Goal: Transaction & Acquisition: Purchase product/service

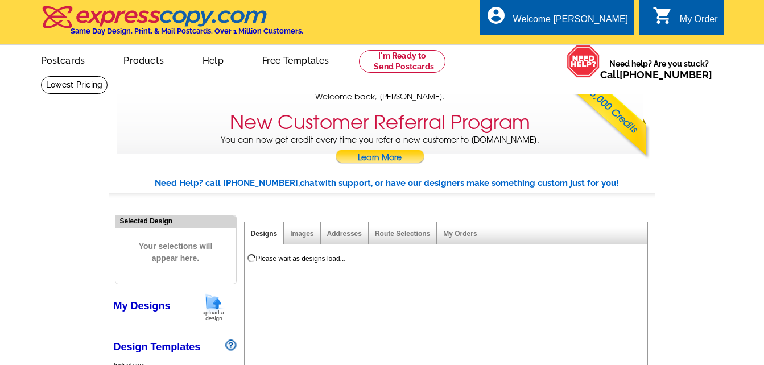
select select "785"
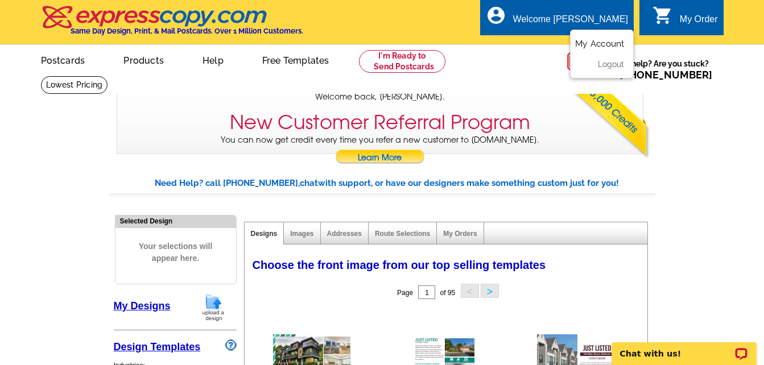
click at [592, 46] on link "My Account" at bounding box center [599, 44] width 49 height 10
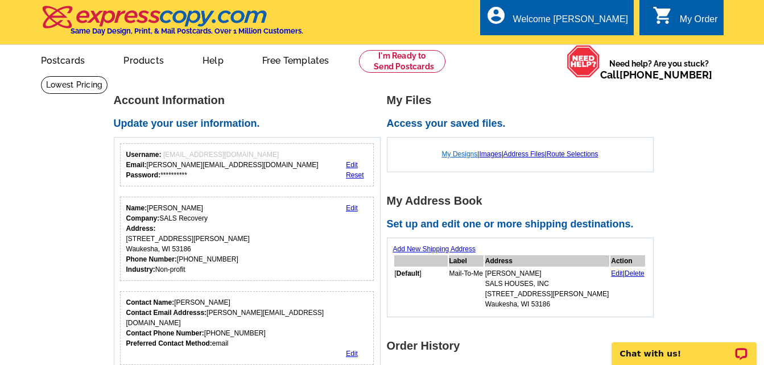
click at [452, 154] on link "My Designs" at bounding box center [460, 154] width 36 height 8
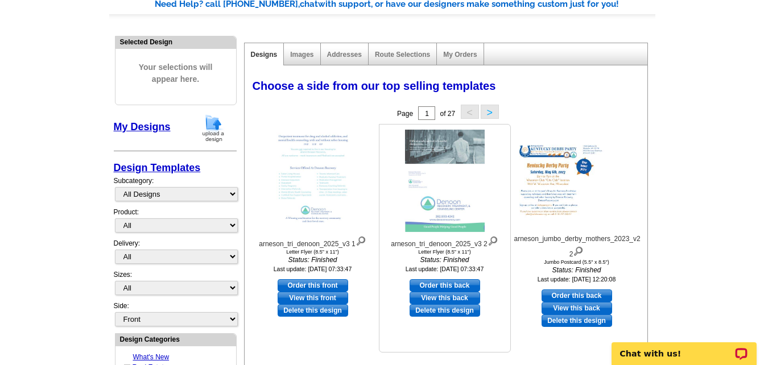
scroll to position [114, 0]
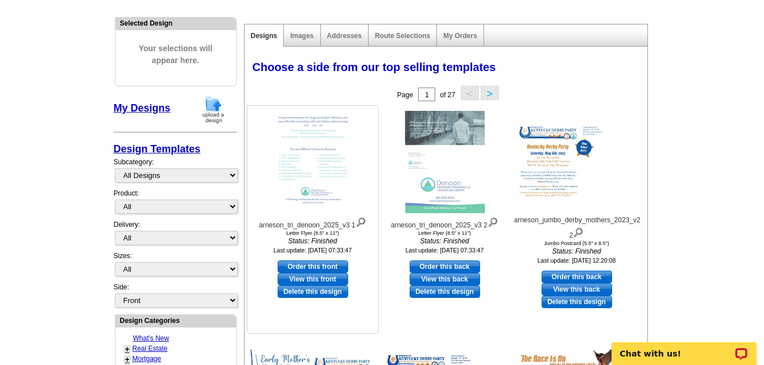
click at [362, 223] on img at bounding box center [360, 221] width 11 height 13
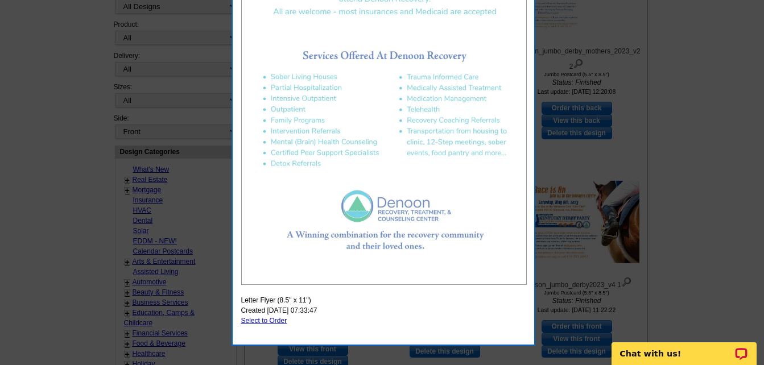
scroll to position [284, 0]
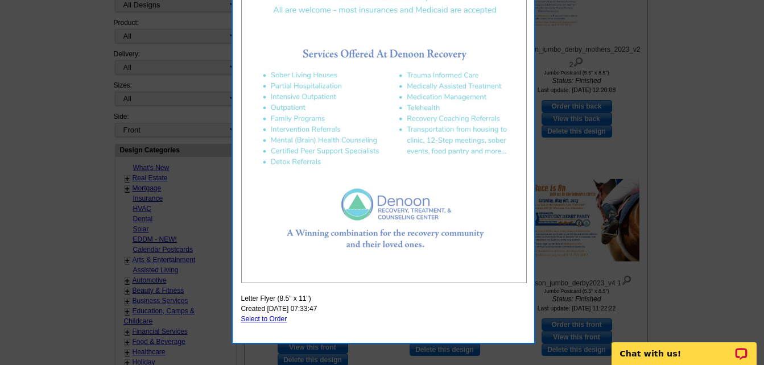
click at [258, 317] on link "Select to Order" at bounding box center [264, 319] width 46 height 8
select select "6"
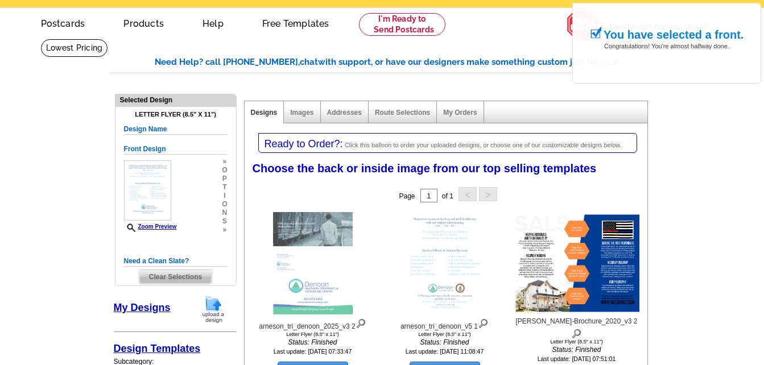
scroll to position [57, 0]
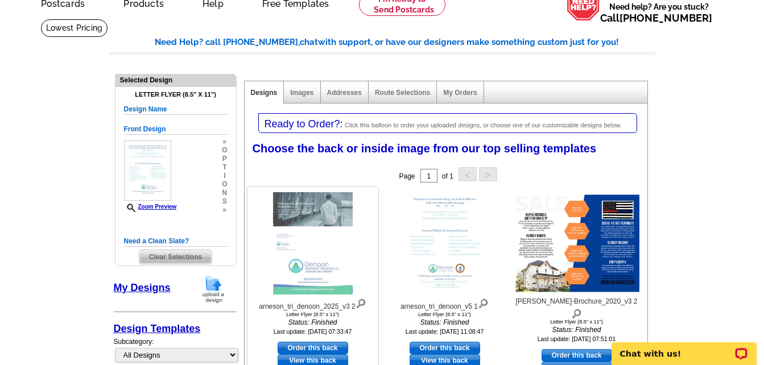
click at [302, 252] on img at bounding box center [312, 243] width 80 height 102
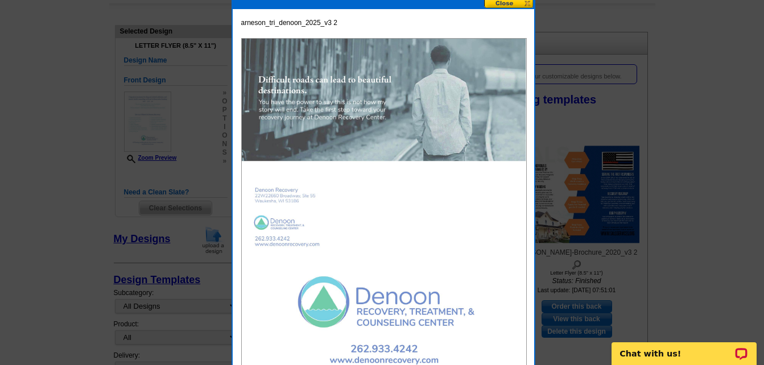
scroll to position [284, 0]
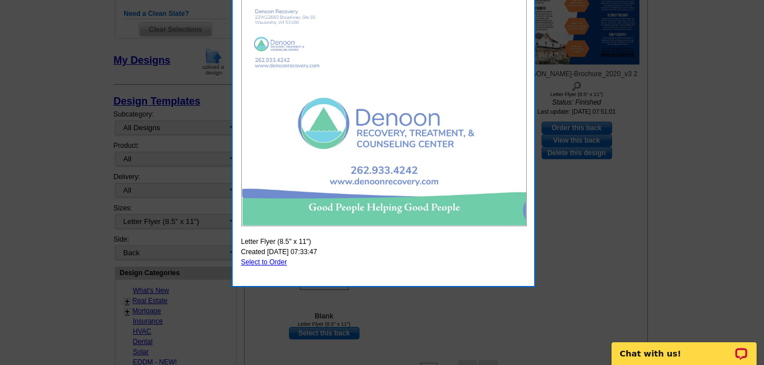
click at [258, 263] on link "Select to Order" at bounding box center [264, 262] width 46 height 8
select select "front"
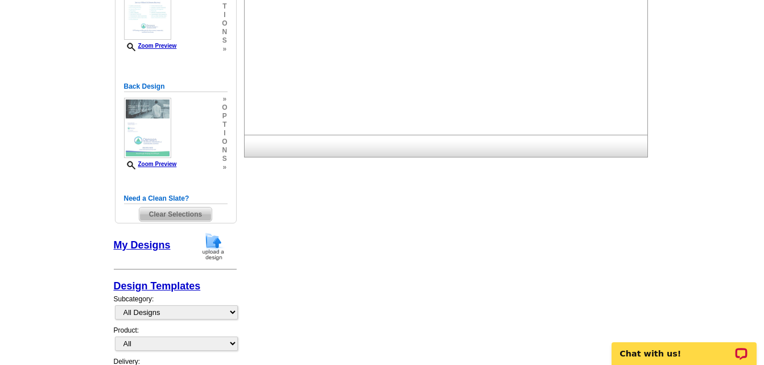
scroll to position [114, 0]
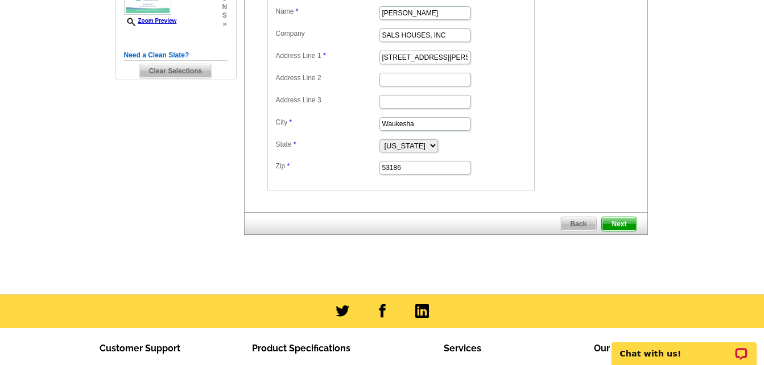
scroll to position [171, 0]
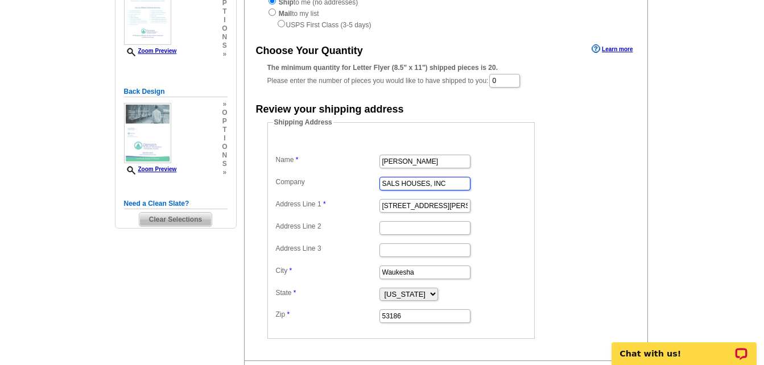
drag, startPoint x: 455, startPoint y: 184, endPoint x: 346, endPoint y: 192, distance: 109.5
click at [346, 192] on dd "SALS HOUSES, INC" at bounding box center [401, 183] width 256 height 18
type input "Denoon Recovery Center"
type input "Ste 5S"
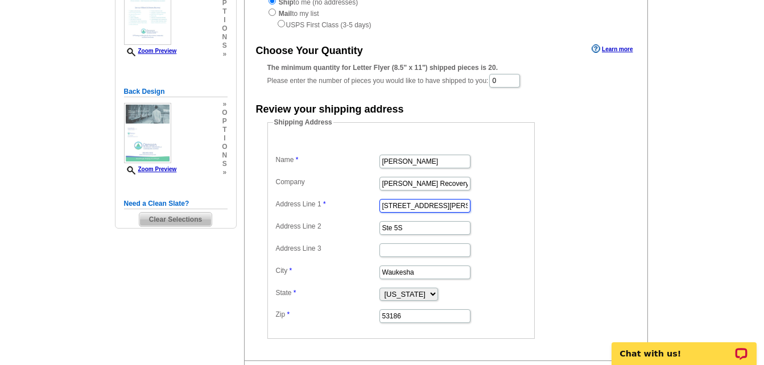
drag, startPoint x: 444, startPoint y: 210, endPoint x: 354, endPoint y: 222, distance: 90.7
click at [354, 222] on dl "Name JOHN E. ARNESON Company Denoon Recovery Center Address Line 1 1125 Catheri…" at bounding box center [401, 230] width 256 height 187
type input "S22W22660 Broadway"
type input "Waukesha WI 53186-8100"
click at [506, 211] on dd "S22W22660 Broadway" at bounding box center [401, 205] width 256 height 18
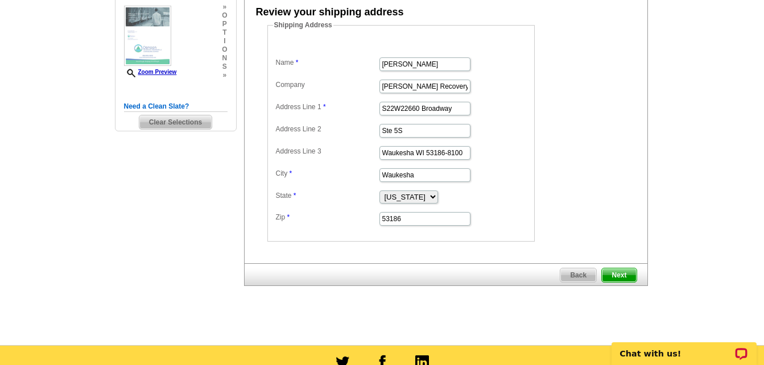
scroll to position [341, 0]
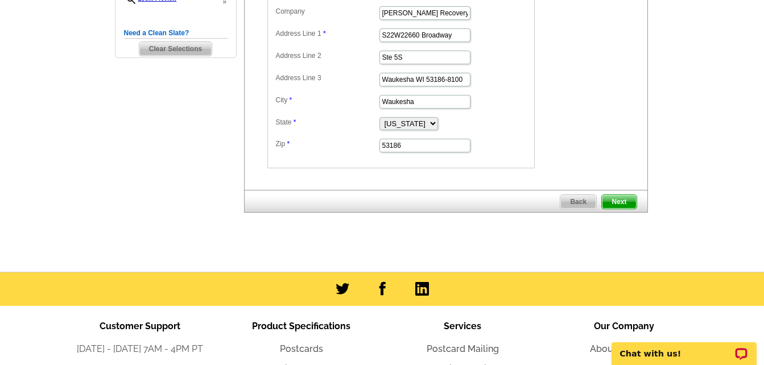
click at [616, 202] on span "Next" at bounding box center [619, 202] width 34 height 14
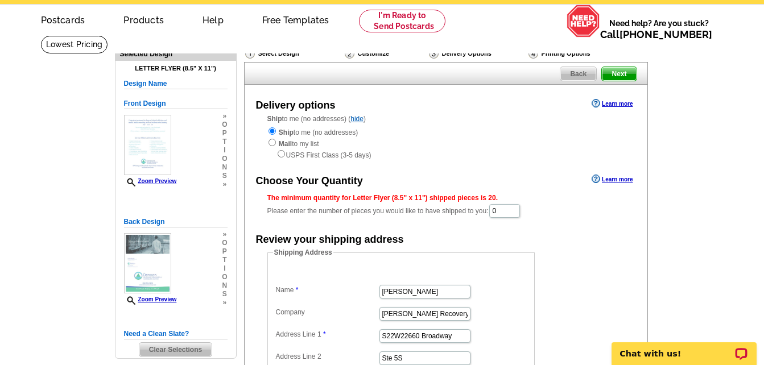
scroll to position [114, 0]
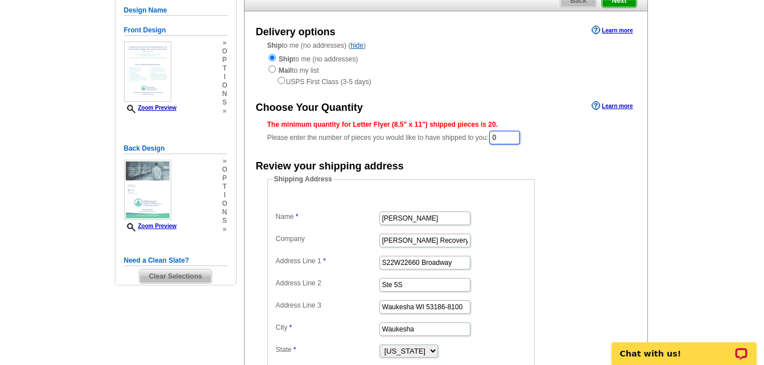
drag, startPoint x: 507, startPoint y: 140, endPoint x: 484, endPoint y: 142, distance: 23.3
click at [484, 142] on div "The minimum quantity for Letter Flyer (8.5" x 11") shipped pieces is 20. Please…" at bounding box center [445, 132] width 357 height 26
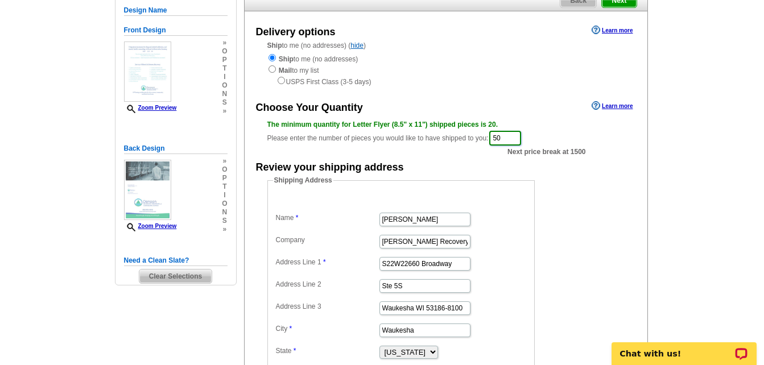
type input "5"
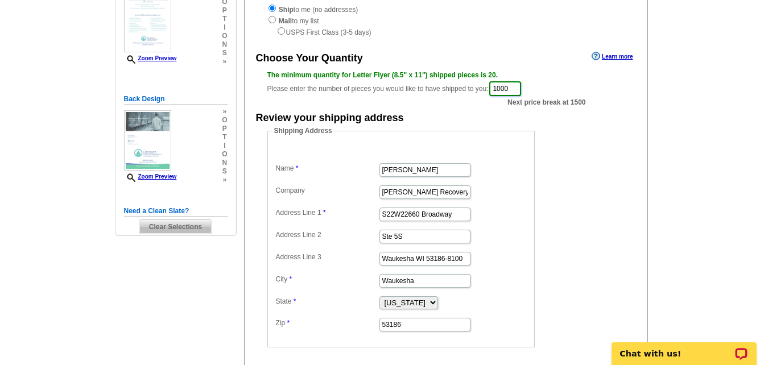
scroll to position [57, 0]
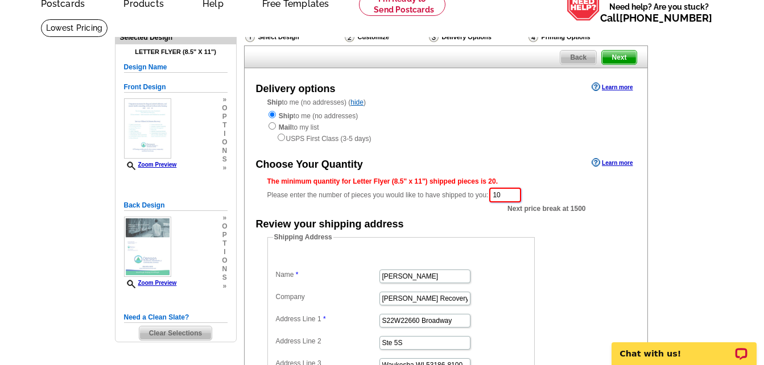
type input "1"
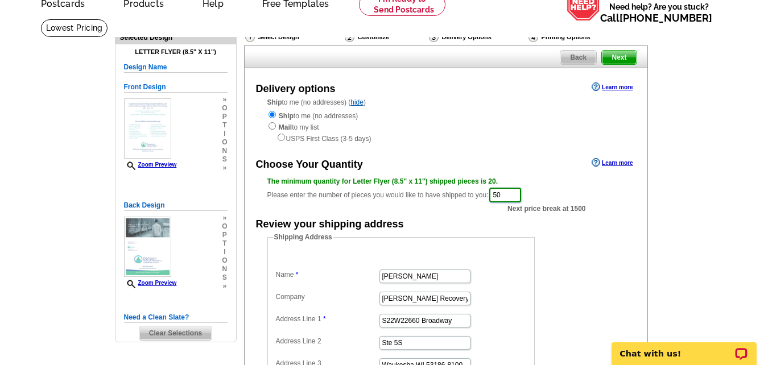
type input "5"
type input "1"
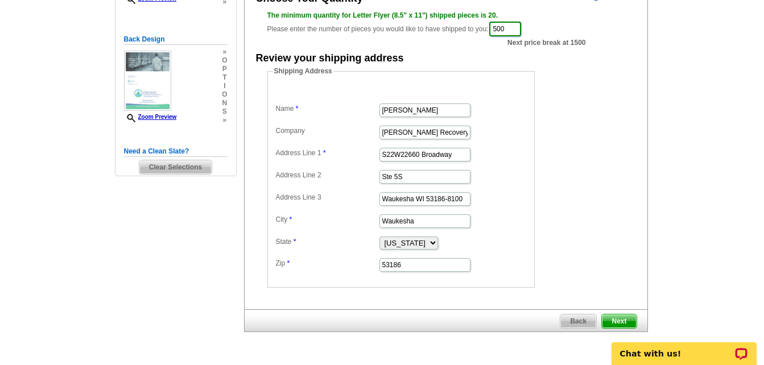
scroll to position [227, 0]
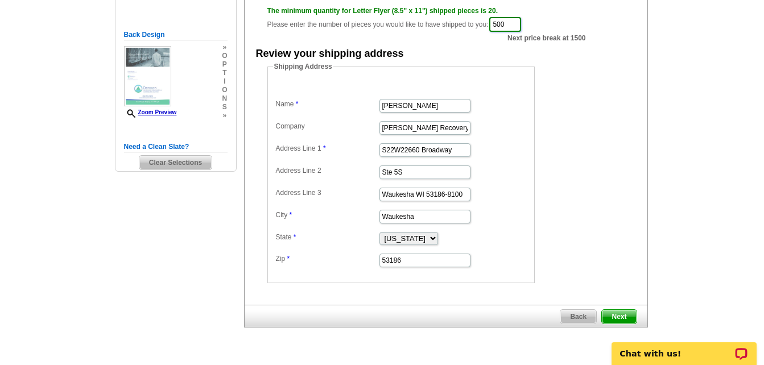
type input "500"
click at [624, 317] on span "Next" at bounding box center [619, 317] width 34 height 14
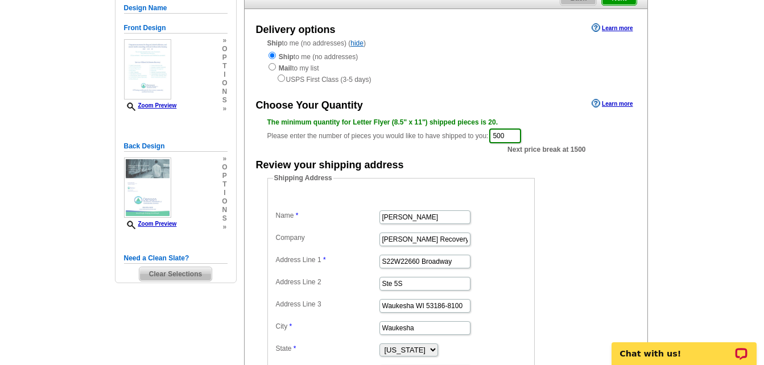
scroll to position [114, 0]
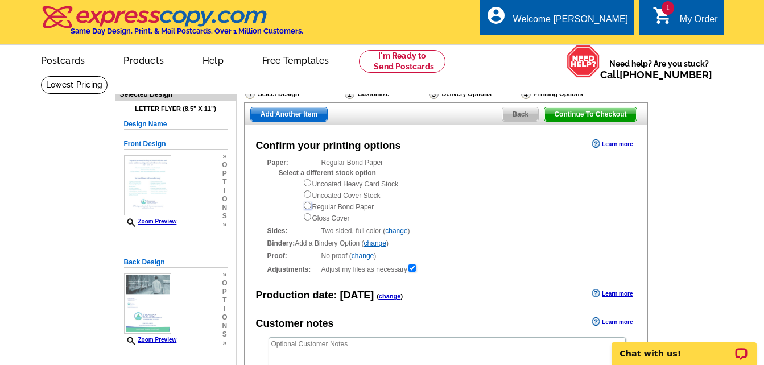
click at [308, 208] on input "radio" at bounding box center [307, 205] width 7 height 7
radio input "true"
click at [516, 115] on span "Back" at bounding box center [520, 114] width 36 height 14
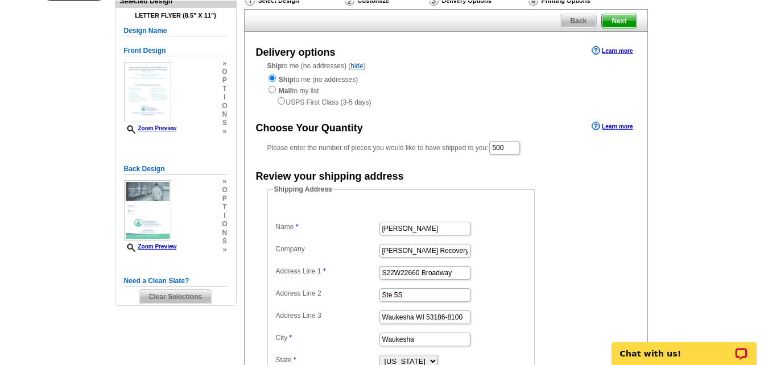
scroll to position [114, 0]
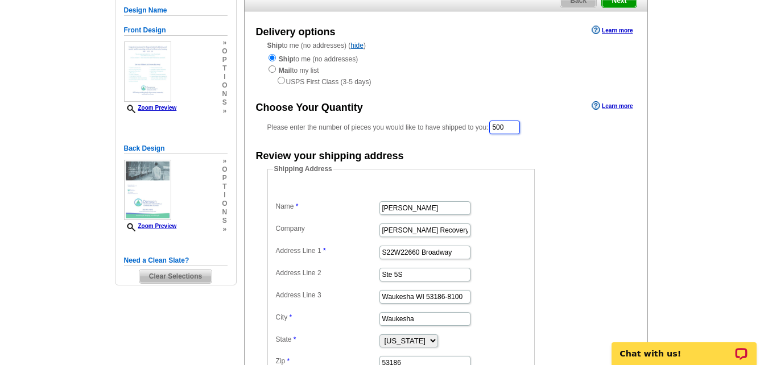
drag, startPoint x: 515, startPoint y: 131, endPoint x: 475, endPoint y: 128, distance: 39.3
click at [475, 128] on div "Please enter the number of pieces you would like to have shipped to you: 500" at bounding box center [445, 127] width 357 height 16
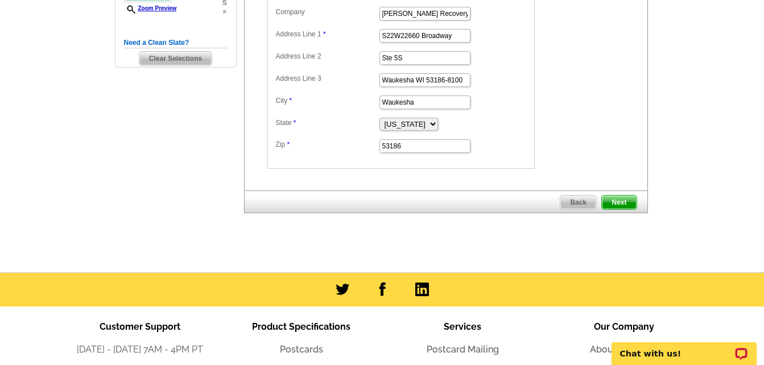
scroll to position [341, 0]
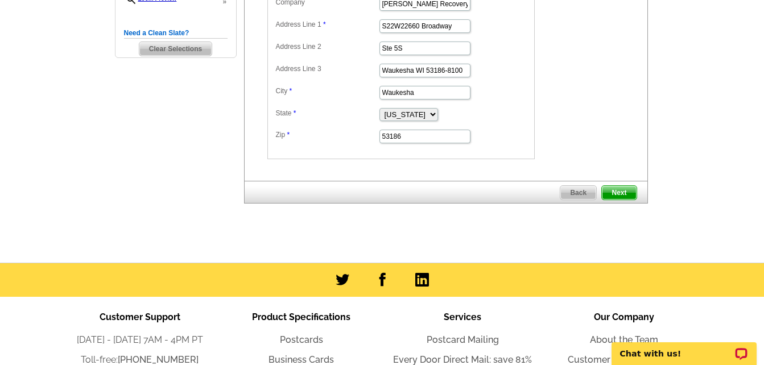
type input "1000"
click at [623, 193] on span "Next" at bounding box center [619, 193] width 34 height 14
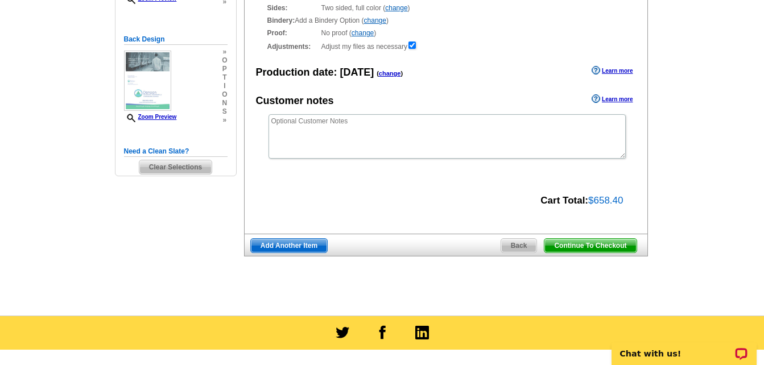
scroll to position [227, 0]
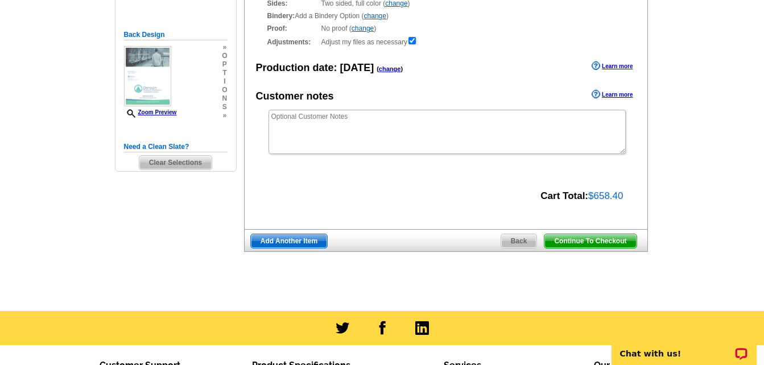
click at [584, 242] on span "Continue To Checkout" at bounding box center [590, 241] width 92 height 14
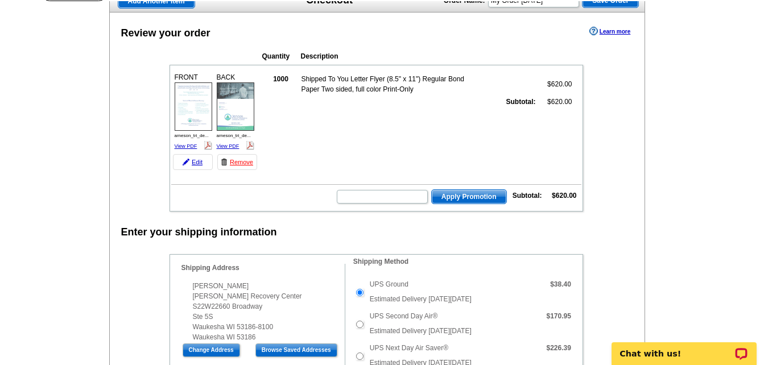
scroll to position [114, 0]
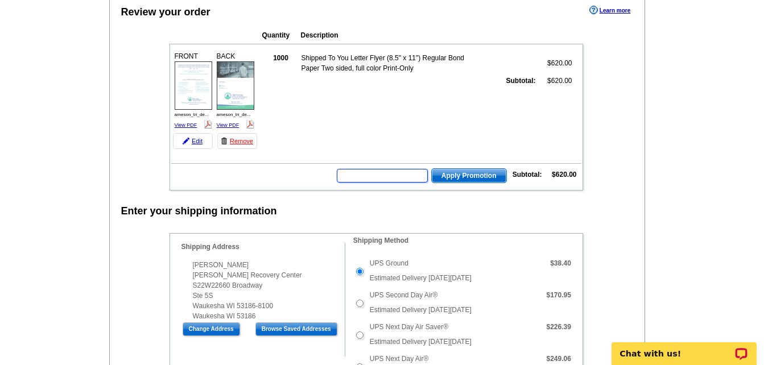
click at [371, 181] on input "text" at bounding box center [382, 176] width 91 height 14
type input "GROW0925"
click at [480, 179] on span "Apply Promotion" at bounding box center [469, 176] width 74 height 14
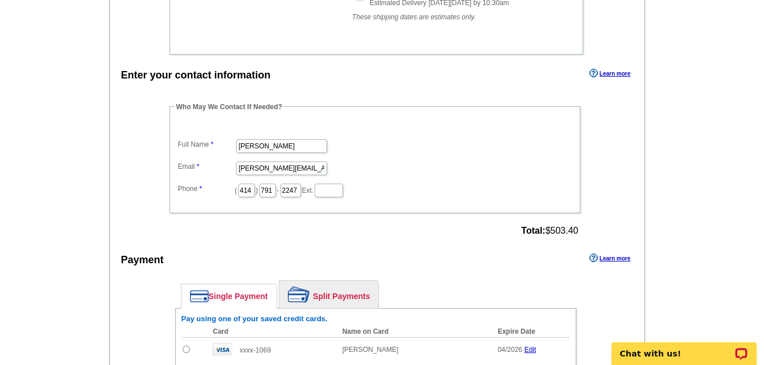
scroll to position [512, 0]
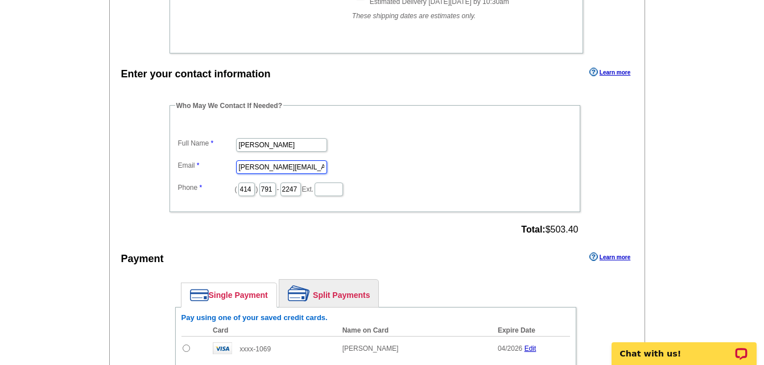
drag, startPoint x: 313, startPoint y: 171, endPoint x: 185, endPoint y: 163, distance: 128.2
click at [189, 161] on dl "Full Name John Arneson Email john@salshouses.org Phone ( 414 ) 791 - 2247 Ext." at bounding box center [374, 159] width 399 height 77
type input "[PERSON_NAME][EMAIL_ADDRESS][DOMAIN_NAME]"
click at [413, 151] on dd "[PERSON_NAME]" at bounding box center [374, 144] width 399 height 18
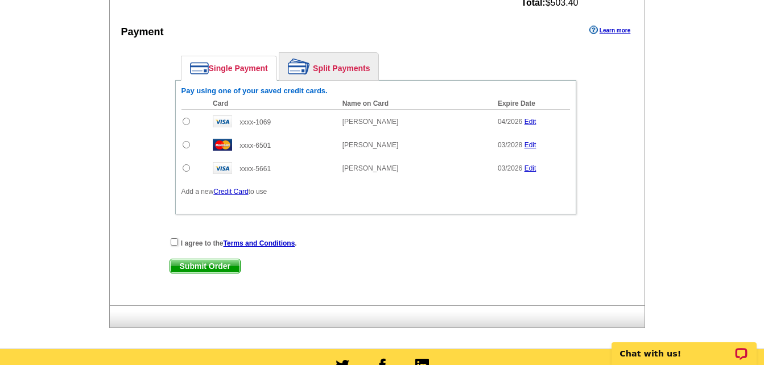
scroll to position [739, 0]
click at [172, 243] on input "checkbox" at bounding box center [174, 241] width 7 height 7
checkbox input "true"
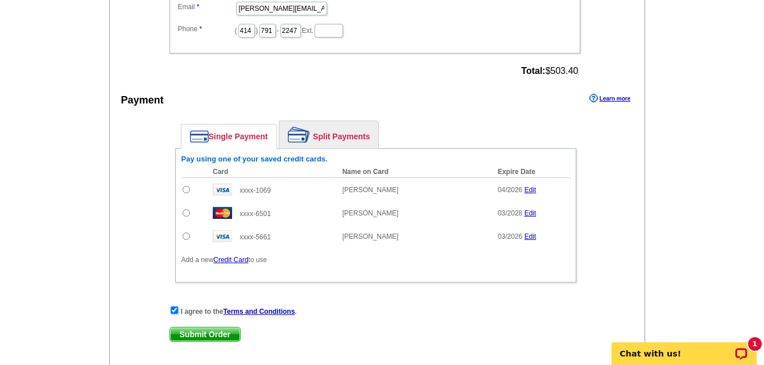
scroll to position [682, 0]
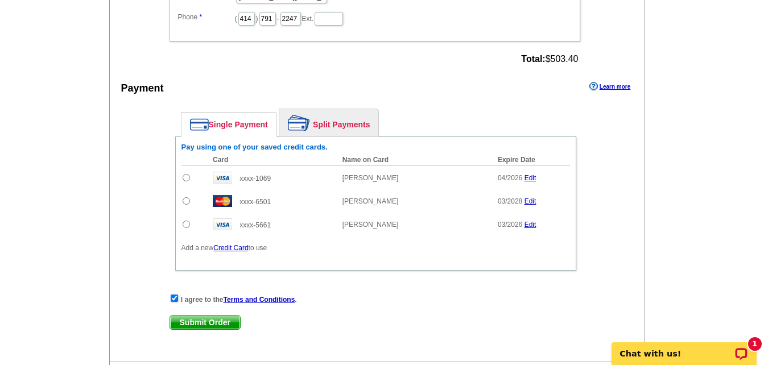
click at [183, 203] on input "radio" at bounding box center [186, 200] width 7 height 7
radio input "true"
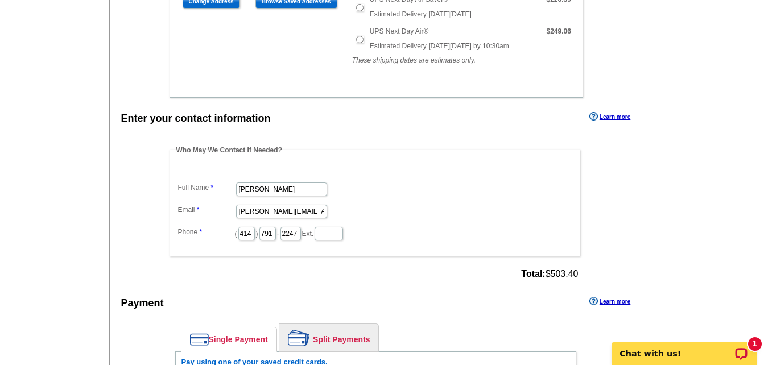
scroll to position [284, 0]
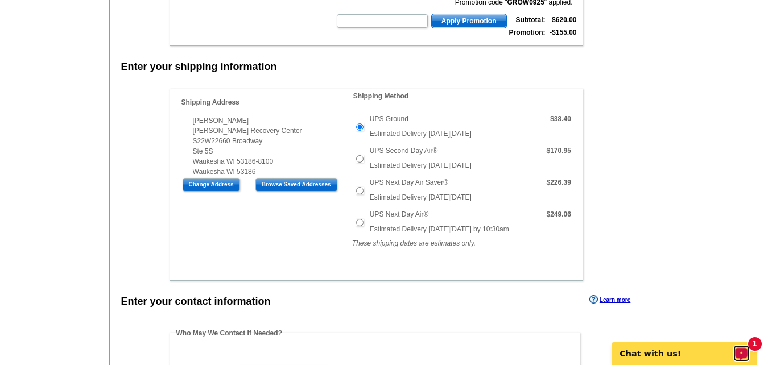
click at [743, 356] on div "Open LiveChat chat widget" at bounding box center [741, 353] width 14 height 14
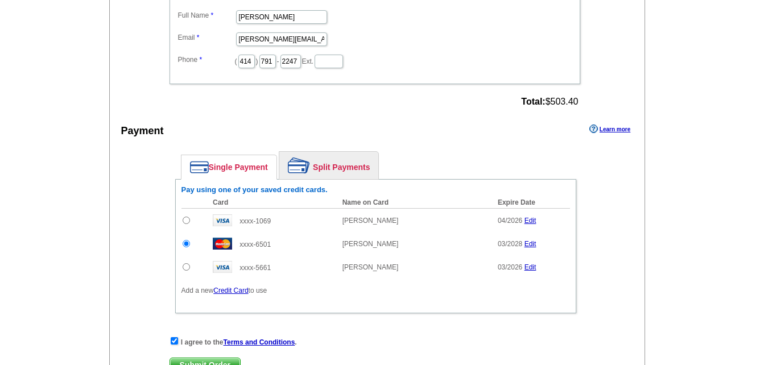
scroll to position [796, 0]
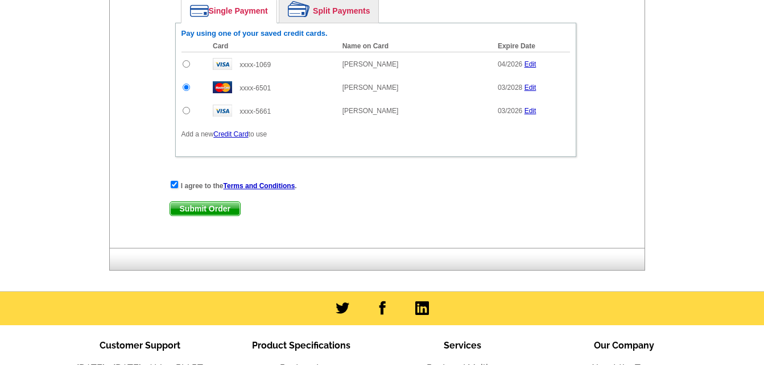
click at [220, 210] on span "Submit Order" at bounding box center [205, 209] width 70 height 14
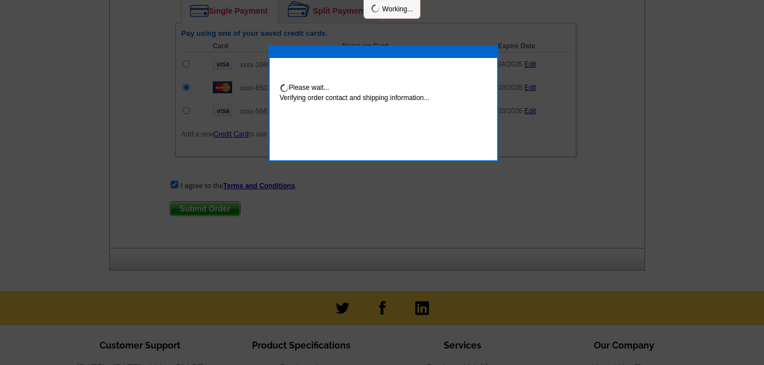
scroll to position [853, 0]
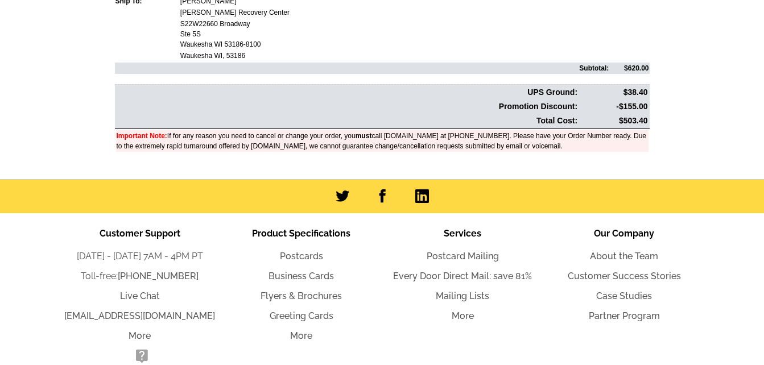
scroll to position [521, 0]
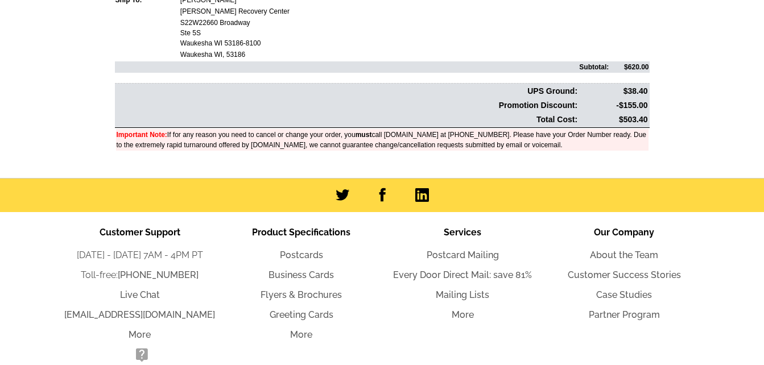
click at [335, 121] on td "Total Cost:" at bounding box center [347, 119] width 462 height 13
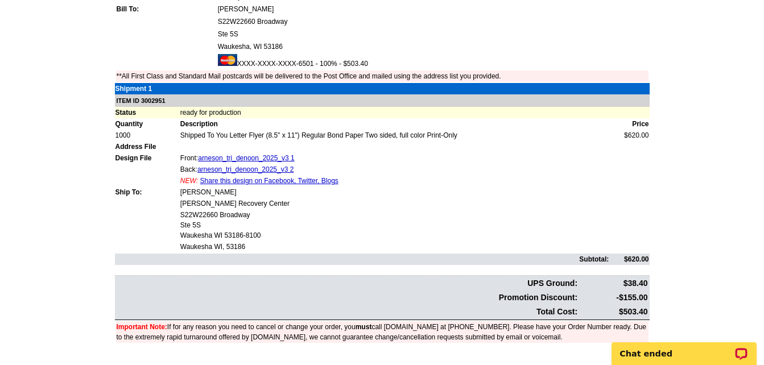
scroll to position [341, 0]
